Goal: Task Accomplishment & Management: Manage account settings

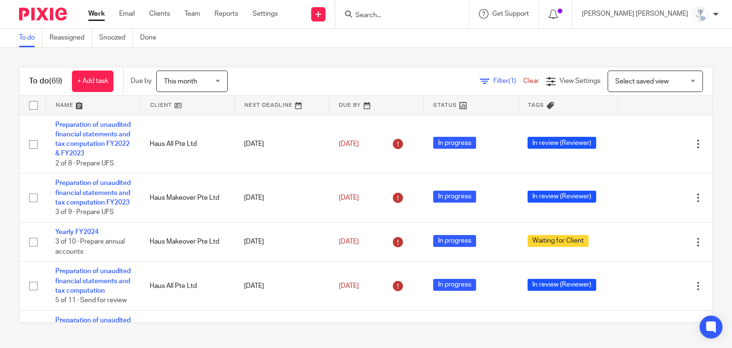
click at [433, 10] on form at bounding box center [404, 14] width 101 height 12
click at [437, 12] on input "Search" at bounding box center [397, 15] width 86 height 9
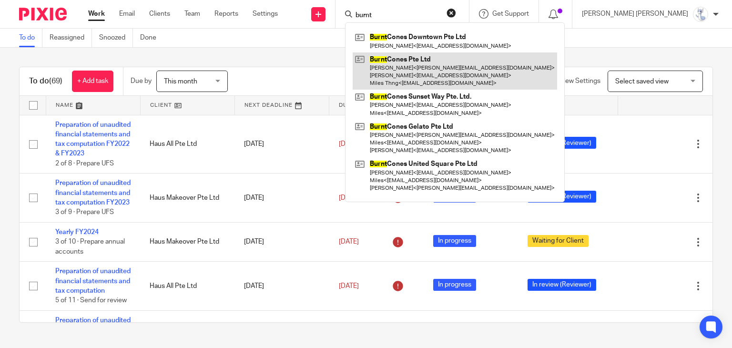
type input "burnt"
click at [454, 67] on link at bounding box center [455, 71] width 204 height 38
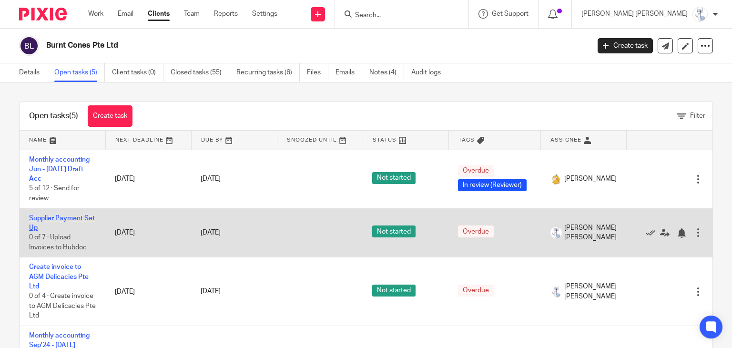
click at [63, 216] on link "Supplier Payment Set Up" at bounding box center [62, 223] width 66 height 16
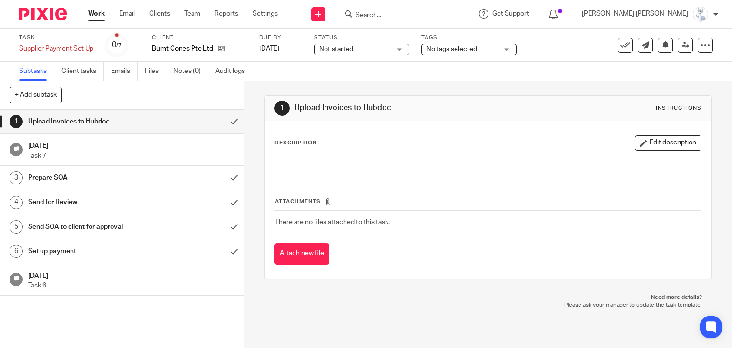
click at [466, 54] on span "No tags selected" at bounding box center [461, 49] width 71 height 10
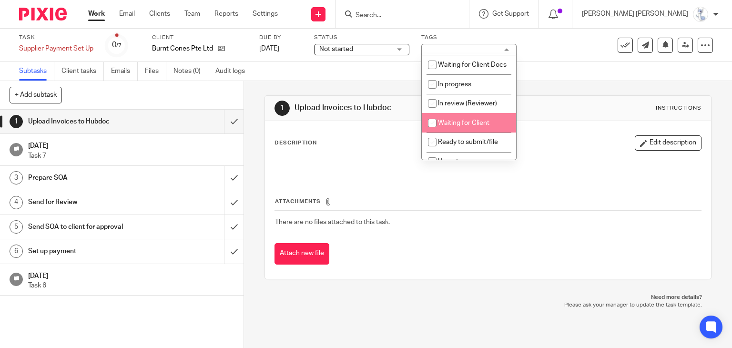
click at [458, 130] on li "Waiting for Client" at bounding box center [469, 123] width 94 height 20
checkbox input "true"
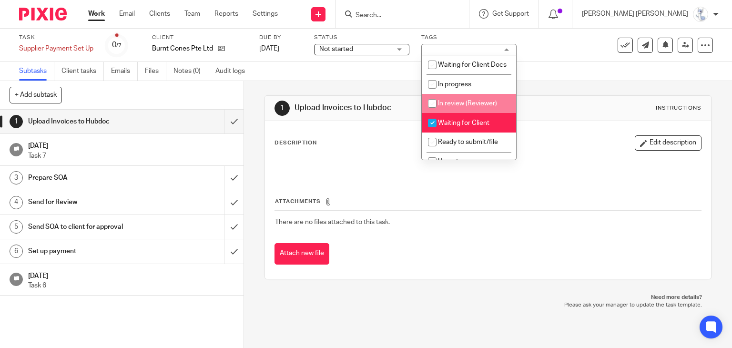
click at [457, 109] on li "In review (Reviewer)" at bounding box center [469, 104] width 94 height 20
checkbox input "true"
click at [454, 126] on span "Waiting for Client" at bounding box center [463, 123] width 51 height 7
checkbox input "false"
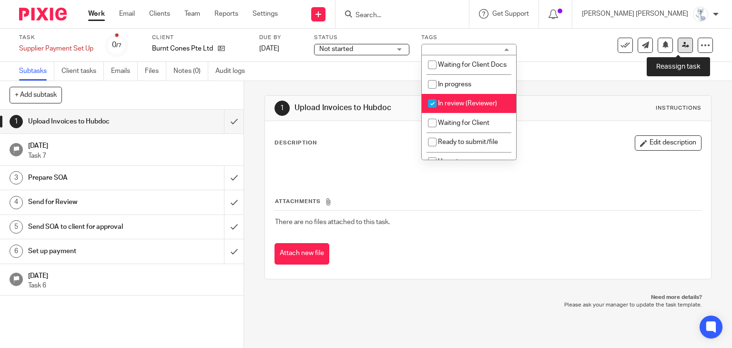
click at [682, 47] on icon at bounding box center [685, 44] width 7 height 7
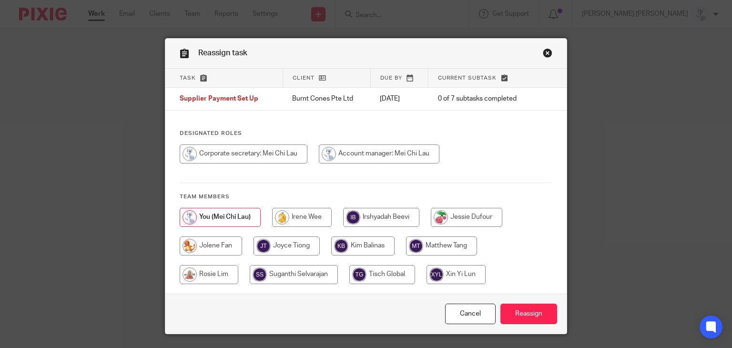
click at [283, 210] on input "radio" at bounding box center [302, 217] width 60 height 19
radio input "true"
click at [536, 309] on input "Reassign" at bounding box center [528, 313] width 57 height 20
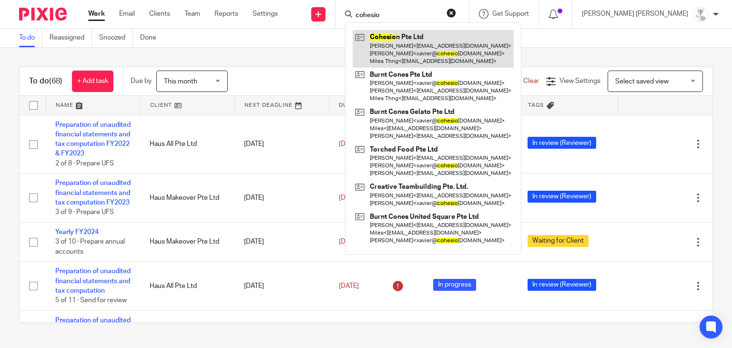
type input "cohesio"
click at [467, 42] on link at bounding box center [433, 49] width 161 height 38
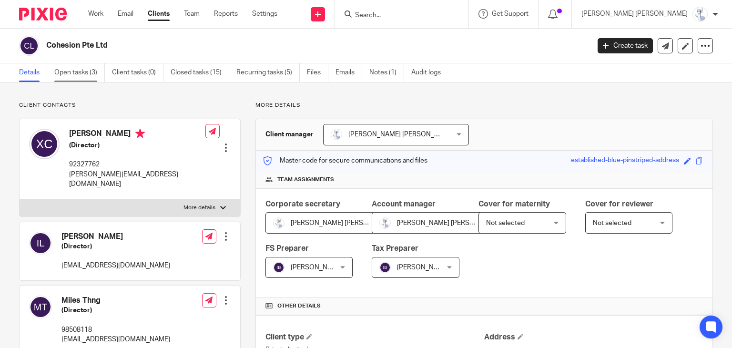
click at [61, 75] on link "Open tasks (3)" at bounding box center [79, 72] width 50 height 19
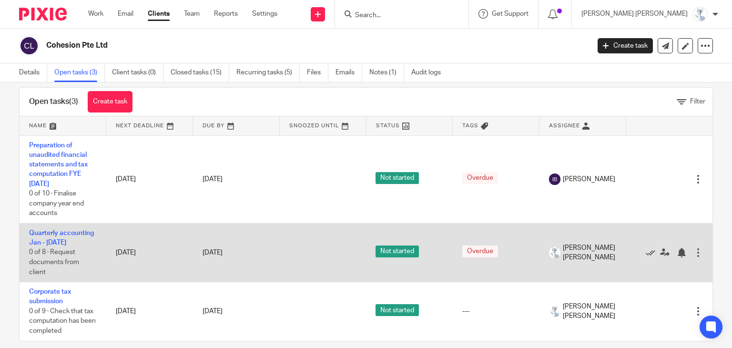
scroll to position [28, 0]
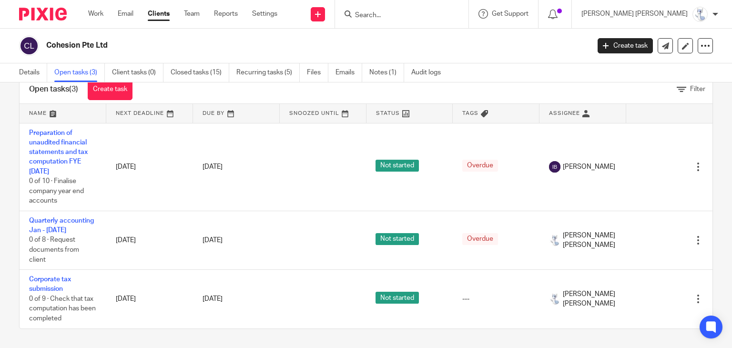
click at [428, 46] on h2 "Cohesion Pte Ltd" at bounding box center [261, 45] width 430 height 10
click at [371, 45] on h2 "Cohesion Pte Ltd" at bounding box center [261, 45] width 430 height 10
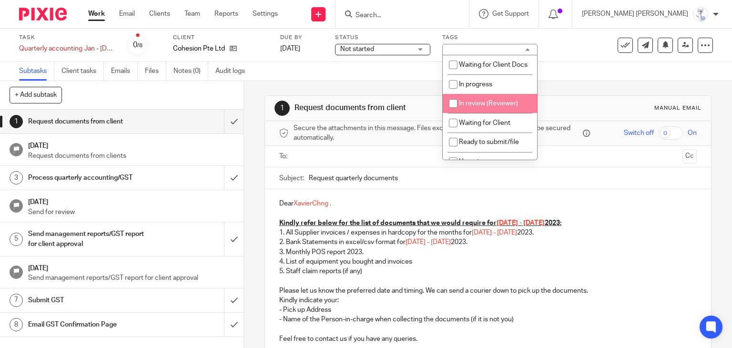
click at [480, 109] on li "In review (Reviewer)" at bounding box center [490, 104] width 94 height 20
checkbox input "true"
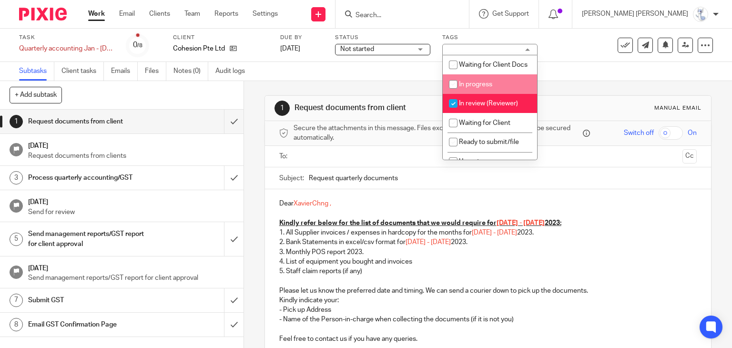
click at [661, 65] on div "Subtasks Client tasks Emails Files Notes (0) Audit logs" at bounding box center [366, 71] width 732 height 19
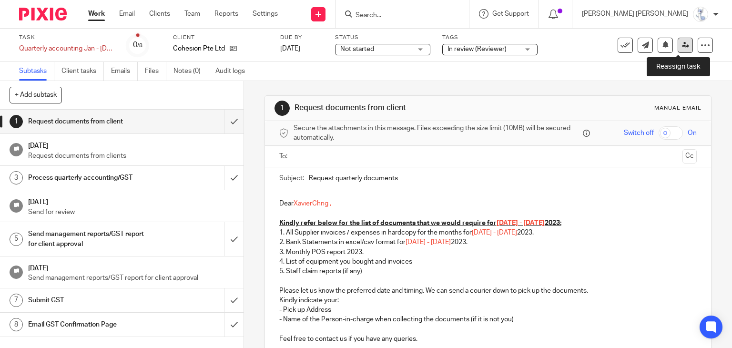
click at [682, 47] on icon at bounding box center [685, 44] width 7 height 7
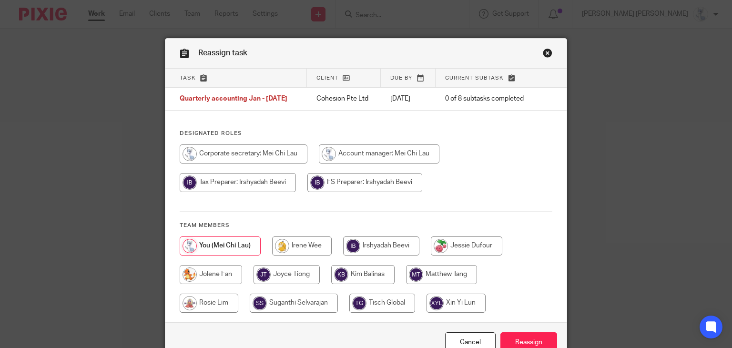
click at [314, 249] on input "radio" at bounding box center [302, 245] width 60 height 19
radio input "true"
click at [533, 345] on input "Reassign" at bounding box center [528, 342] width 57 height 20
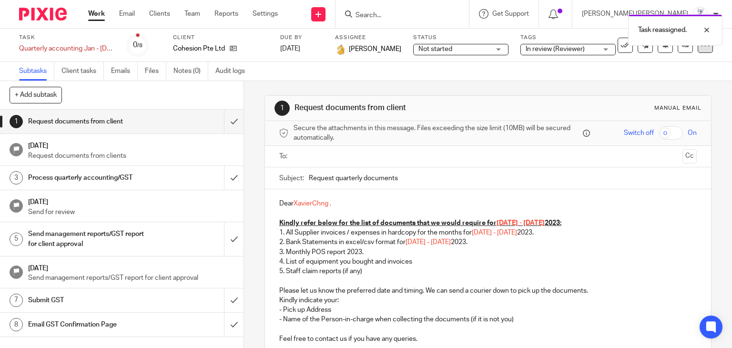
click at [697, 51] on div at bounding box center [704, 45] width 15 height 15
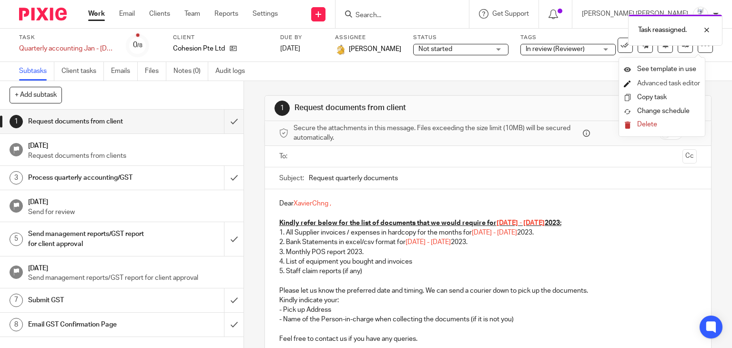
click at [680, 80] on link "Advanced task editor" at bounding box center [668, 83] width 63 height 7
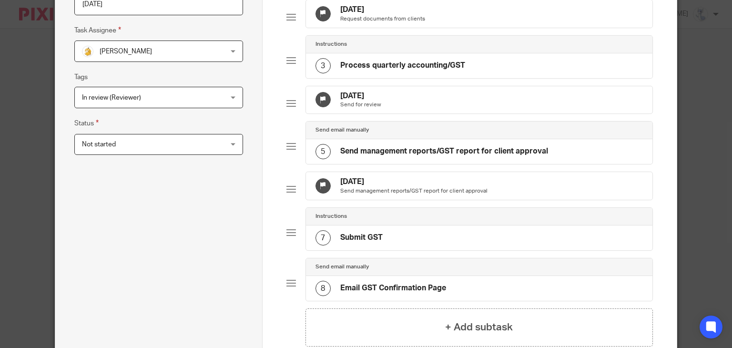
scroll to position [238, 0]
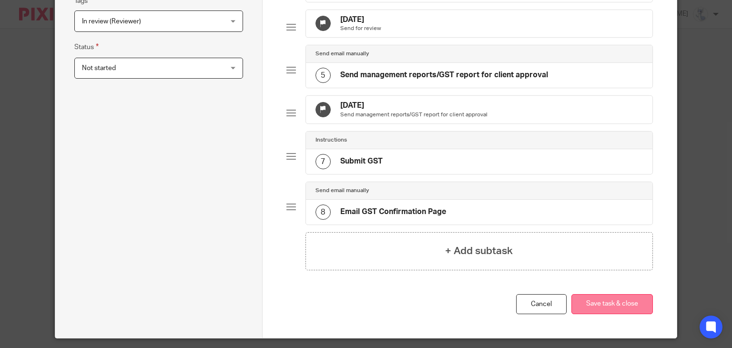
type input "Quarterly accounting Jan - [DATE] (Draft)"
click at [618, 314] on button "Save task & close" at bounding box center [611, 304] width 81 height 20
